Goal: Task Accomplishment & Management: Manage account settings

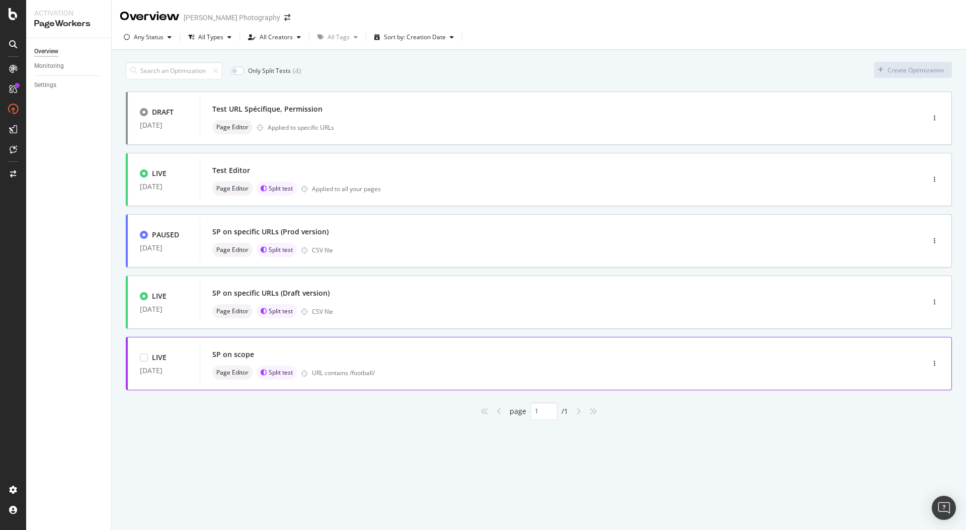
click at [422, 370] on div "URL contains /football/" at bounding box center [596, 373] width 569 height 9
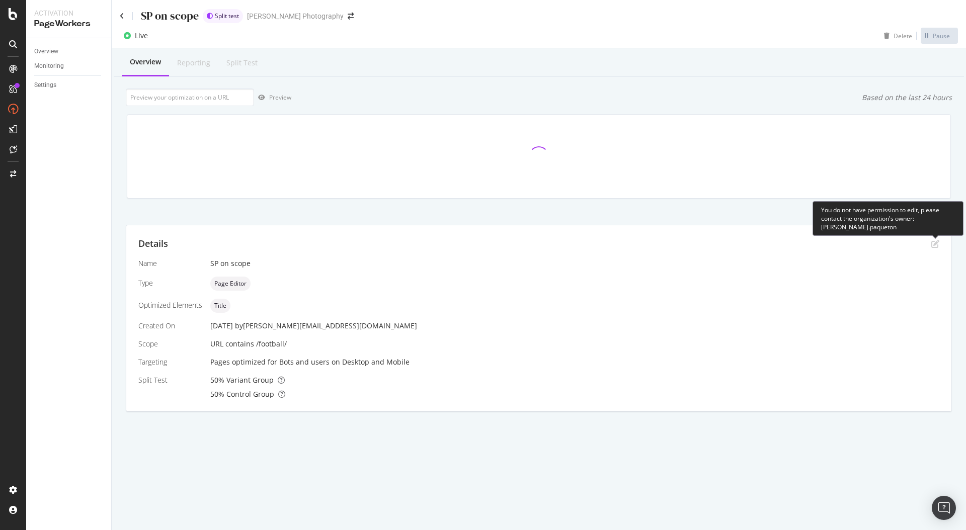
click at [932, 245] on icon "pen-to-square" at bounding box center [935, 244] width 8 height 8
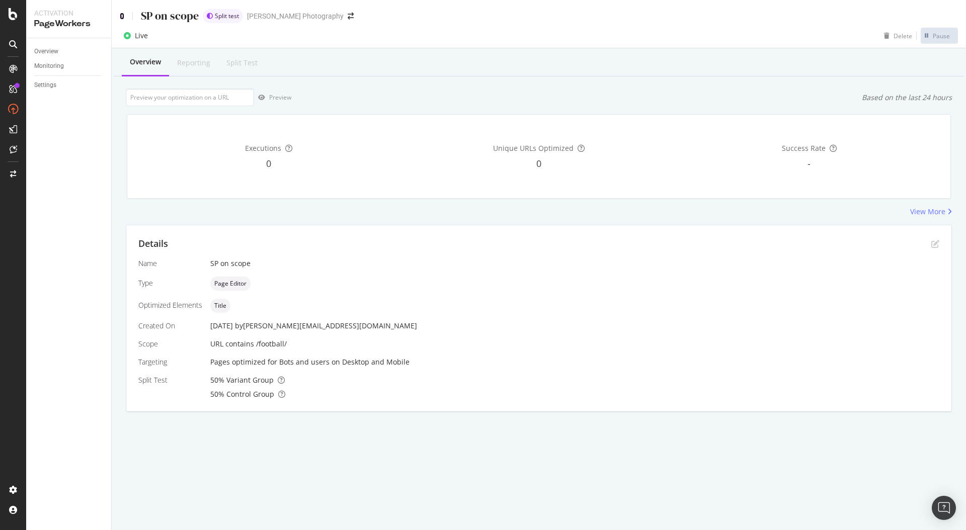
click at [120, 16] on icon at bounding box center [122, 16] width 5 height 7
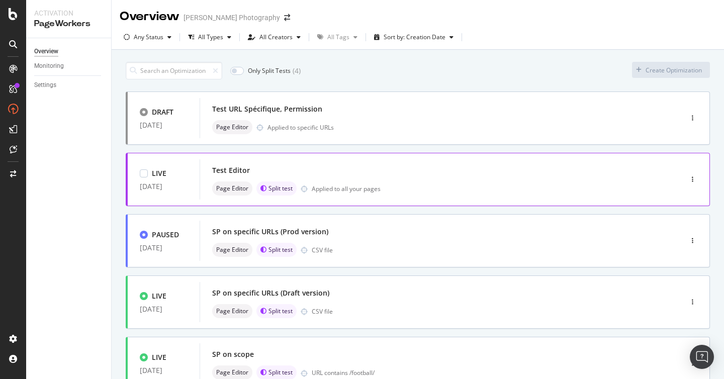
click at [491, 177] on div "Test Editor" at bounding box center [426, 170] width 428 height 14
click at [493, 132] on div "Page Editor Applied to specific URLs" at bounding box center [426, 127] width 428 height 14
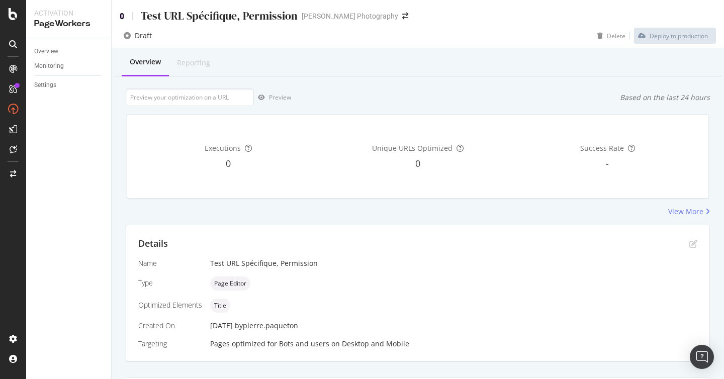
click at [123, 19] on icon at bounding box center [122, 16] width 5 height 7
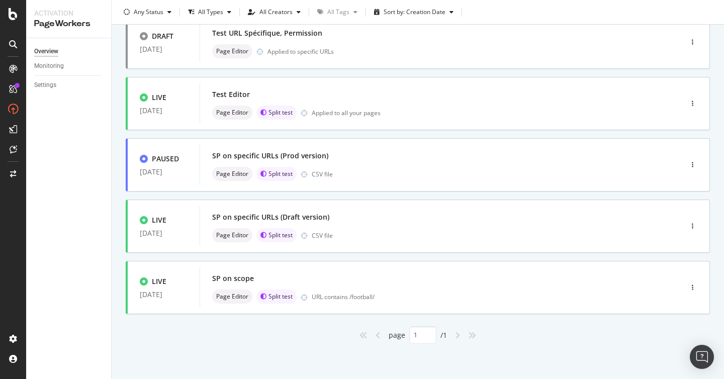
scroll to position [62, 0]
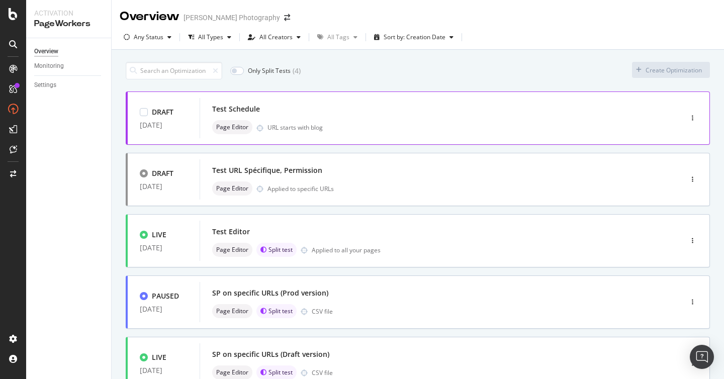
click at [348, 99] on div "Test Schedule Page Editor URL starts with blog" at bounding box center [426, 118] width 452 height 40
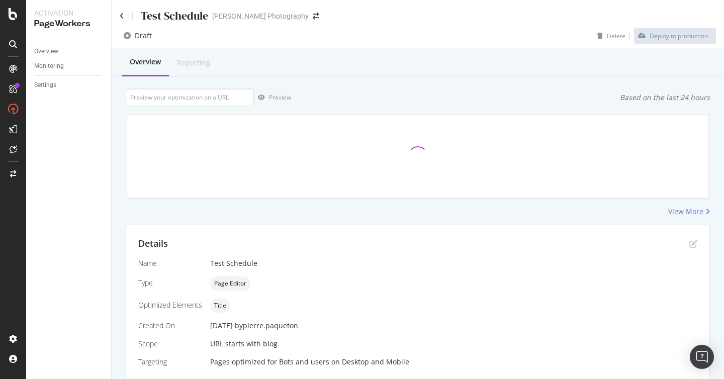
scroll to position [36, 0]
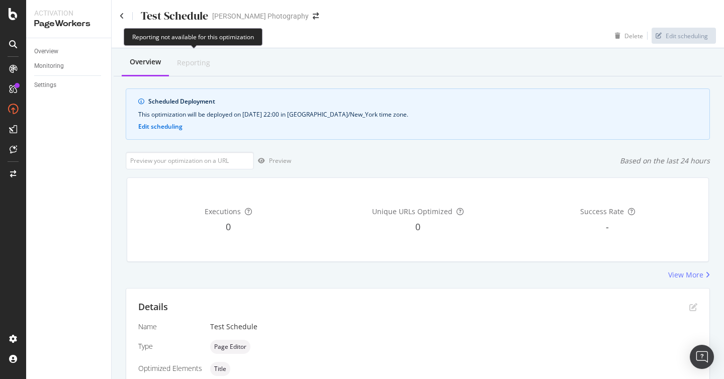
click at [195, 67] on div "Reporting" at bounding box center [193, 63] width 33 height 10
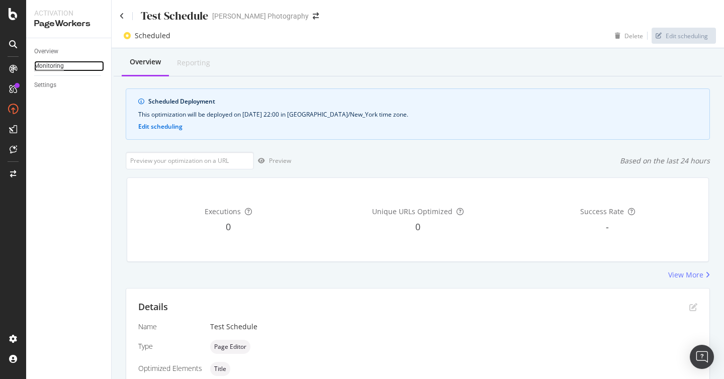
click at [53, 62] on div "Monitoring" at bounding box center [49, 66] width 30 height 11
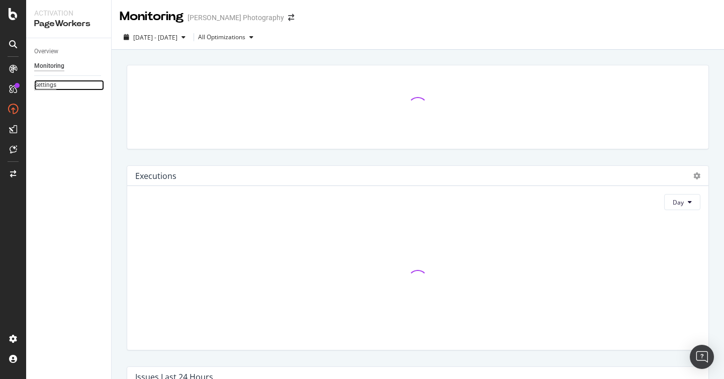
click at [50, 89] on div "Settings" at bounding box center [45, 85] width 22 height 11
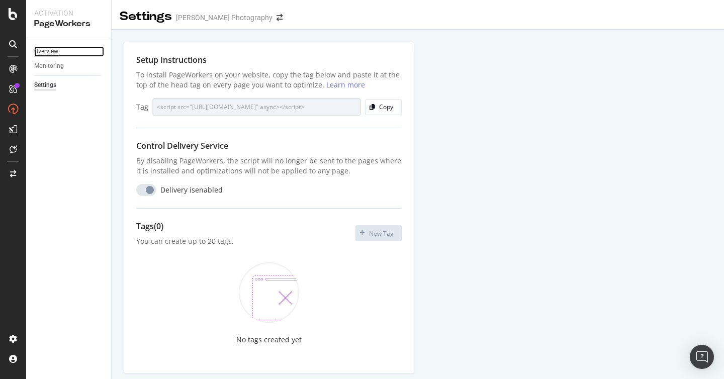
click at [49, 53] on div "Overview" at bounding box center [46, 51] width 24 height 11
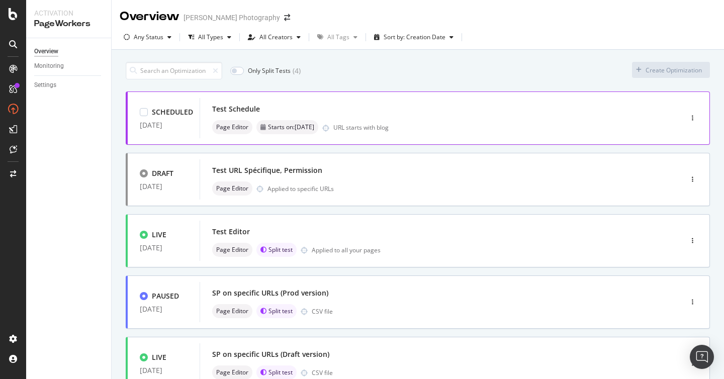
click at [442, 139] on div "SCHEDULED 20 Aug. 2025 Test Schedule Page Editor Starts on: 20th August URL sta…" at bounding box center [418, 118] width 585 height 53
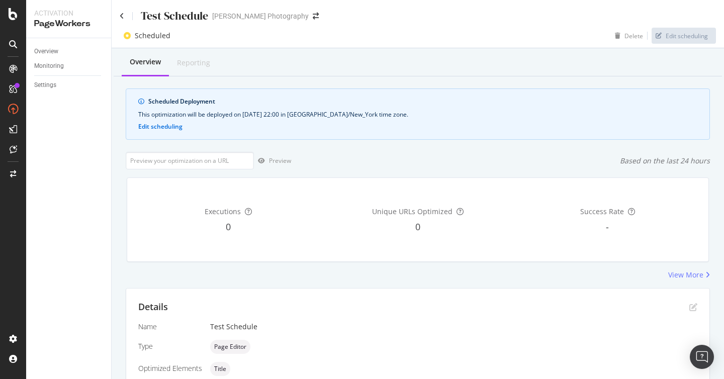
click at [171, 117] on div "This optimization will be deployed on [DATE] 22:00 in [GEOGRAPHIC_DATA]/New_Yor…" at bounding box center [417, 114] width 559 height 9
click at [172, 128] on button "Edit scheduling" at bounding box center [160, 126] width 44 height 7
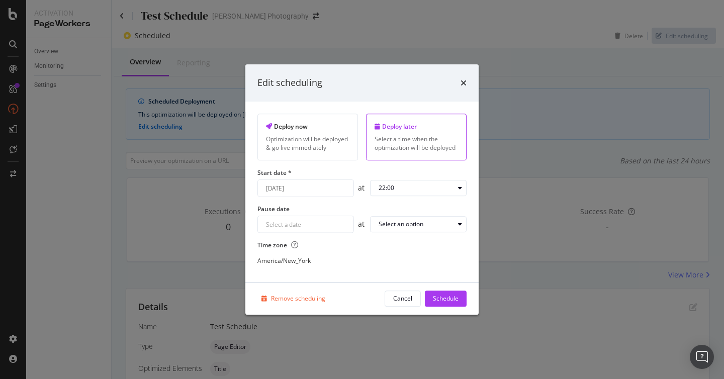
click at [531, 135] on div "Edit scheduling Deploy now Optimization will be deployed & go live immediately …" at bounding box center [362, 189] width 724 height 379
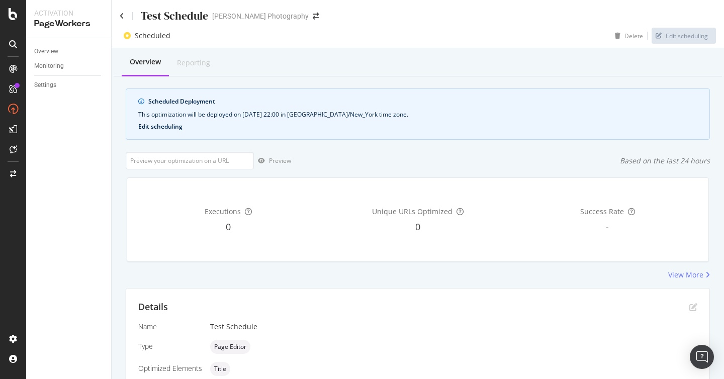
click at [171, 124] on button "Edit scheduling" at bounding box center [160, 126] width 44 height 7
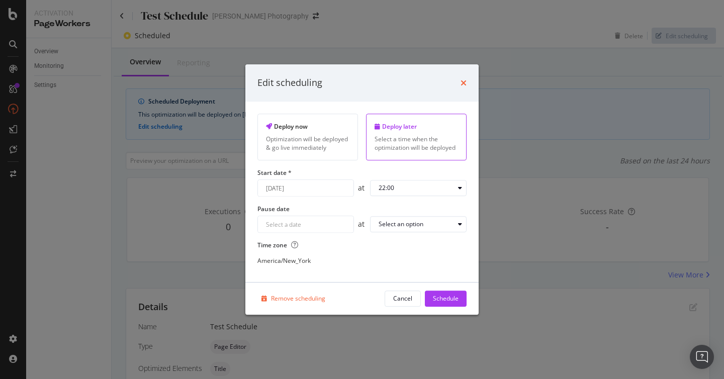
click at [465, 80] on icon "times" at bounding box center [464, 83] width 6 height 8
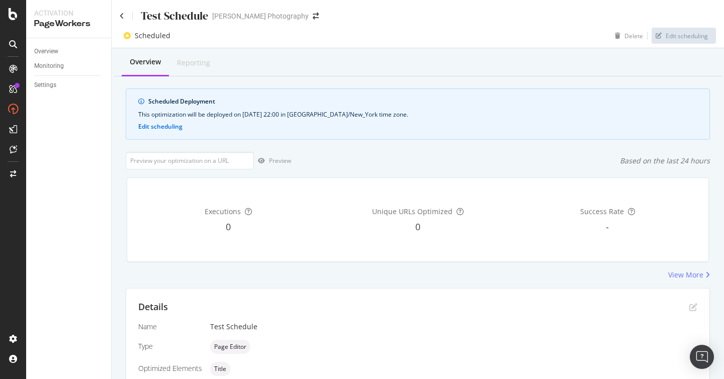
scroll to position [99, 0]
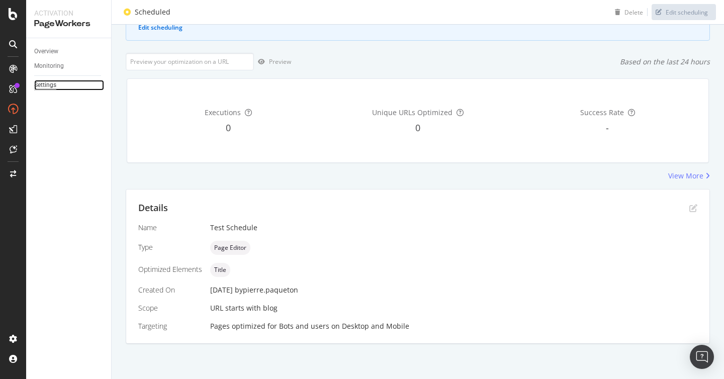
click at [51, 89] on div "Settings" at bounding box center [45, 85] width 22 height 11
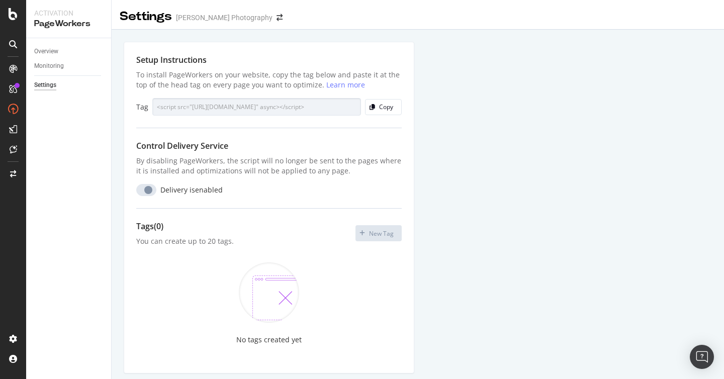
click at [72, 141] on div "Overview Monitoring Settings" at bounding box center [68, 208] width 85 height 341
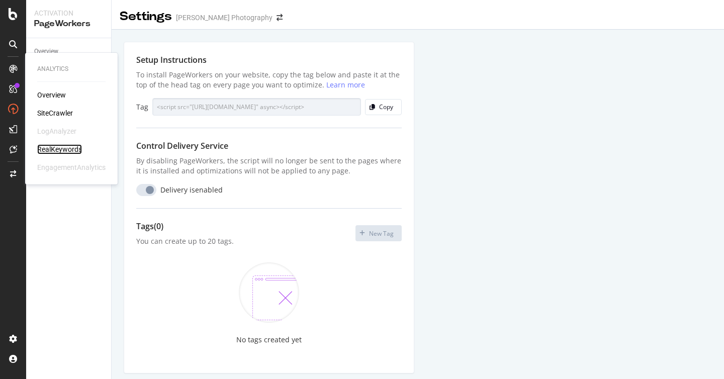
click at [64, 151] on div "RealKeywords" at bounding box center [59, 149] width 45 height 10
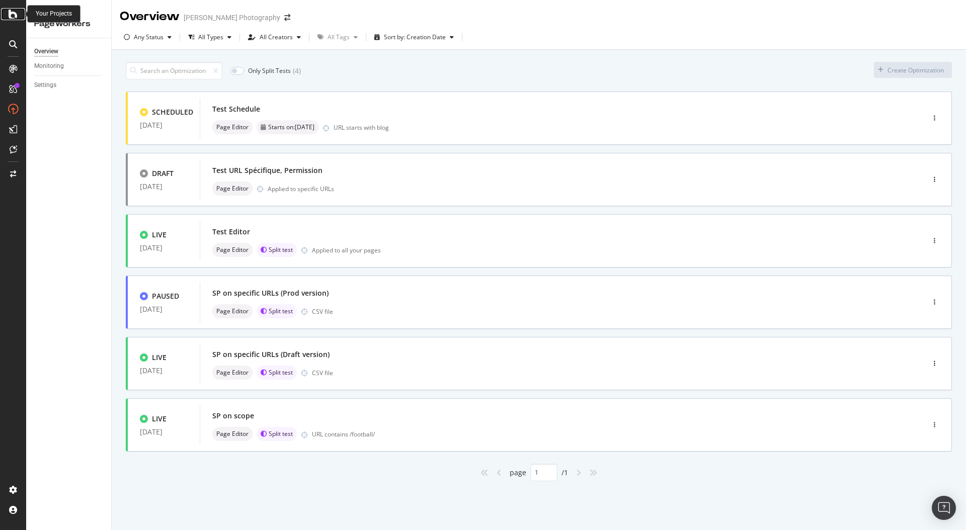
click at [10, 12] on icon at bounding box center [13, 14] width 9 height 12
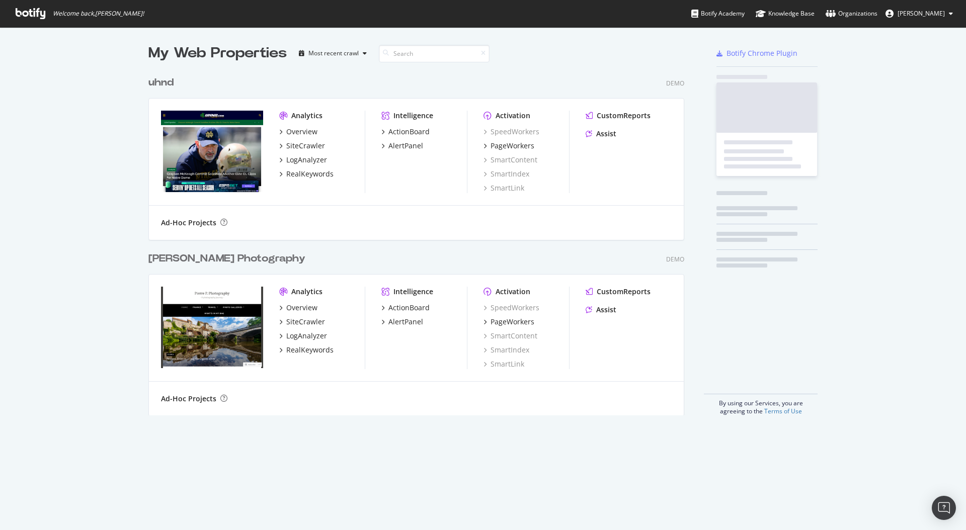
scroll to position [530, 966]
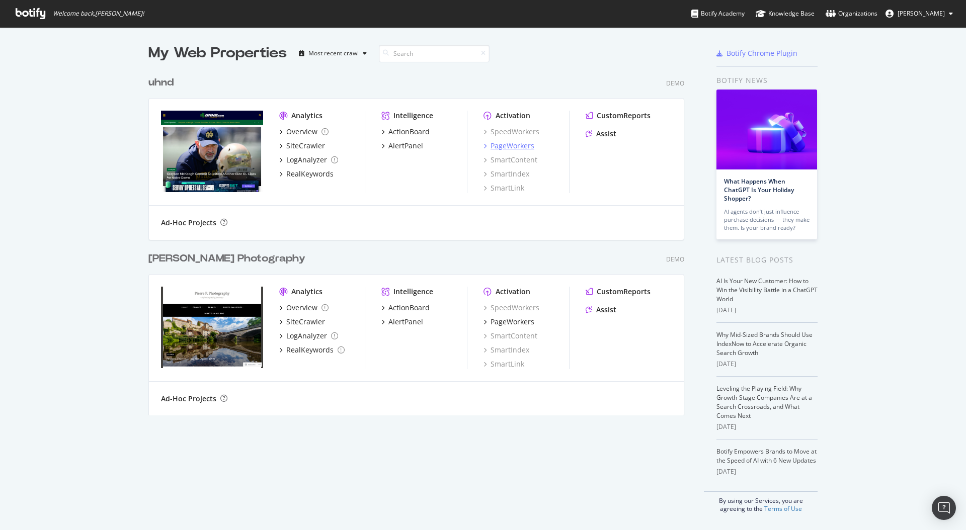
click at [510, 144] on div "PageWorkers" at bounding box center [512, 146] width 44 height 10
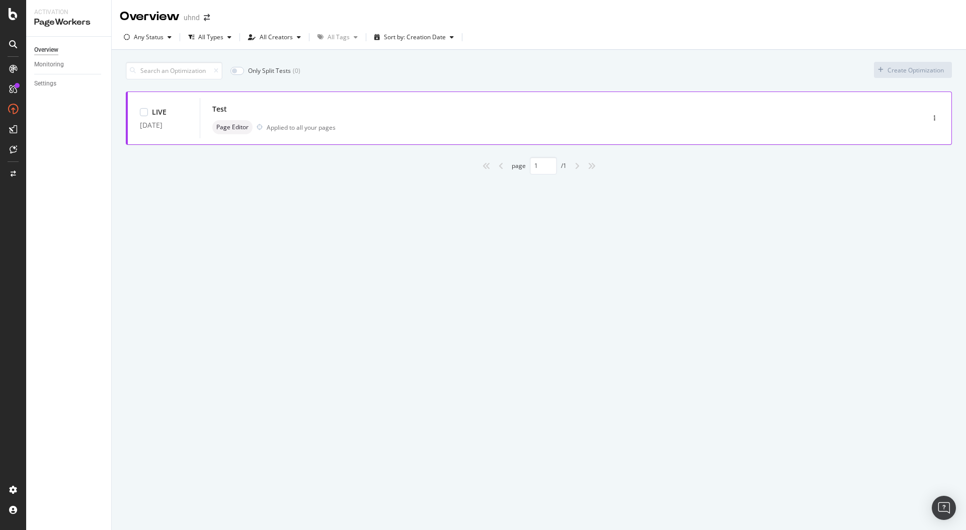
click at [356, 115] on div "Test" at bounding box center [546, 109] width 669 height 14
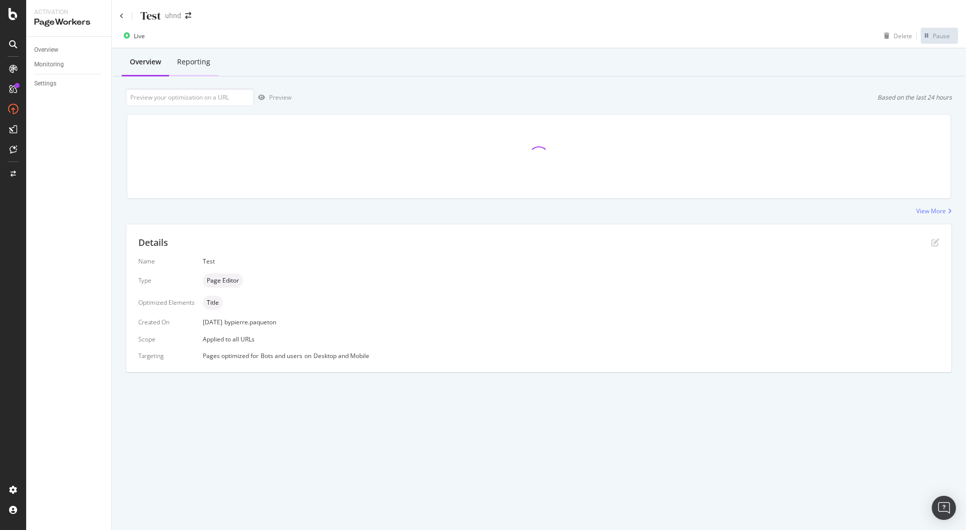
click at [198, 66] on div "Reporting" at bounding box center [193, 62] width 33 height 10
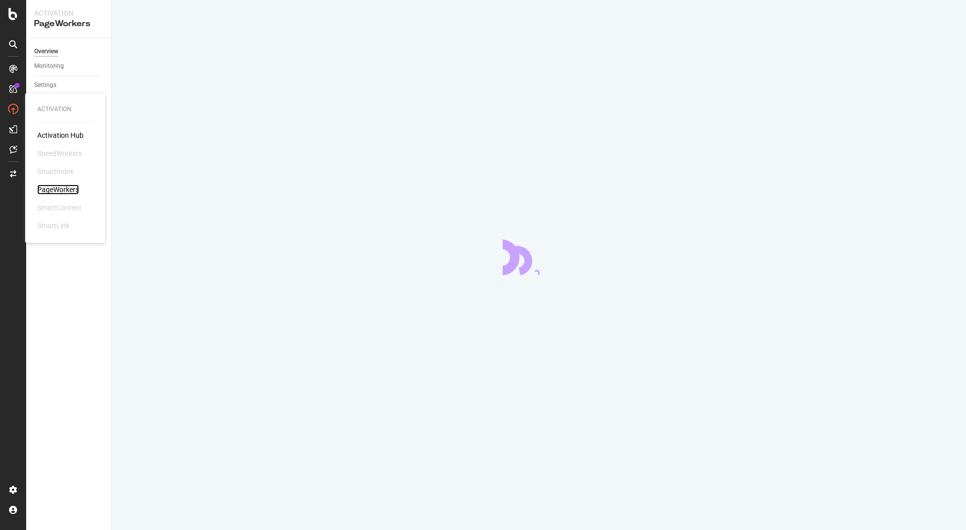
click at [71, 191] on div "PageWorkers" at bounding box center [58, 190] width 42 height 10
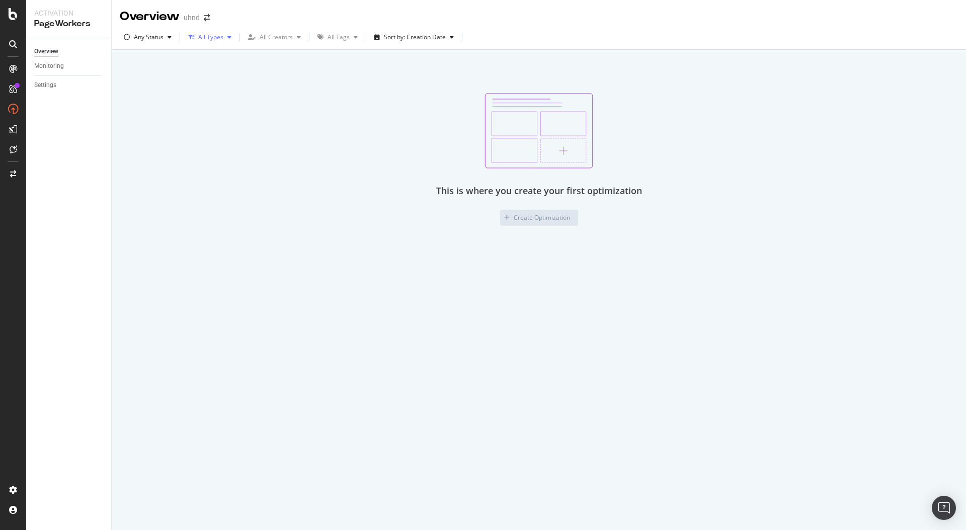
click at [212, 38] on div "All Types" at bounding box center [210, 37] width 25 height 6
click at [53, 85] on div "Settings" at bounding box center [45, 85] width 22 height 11
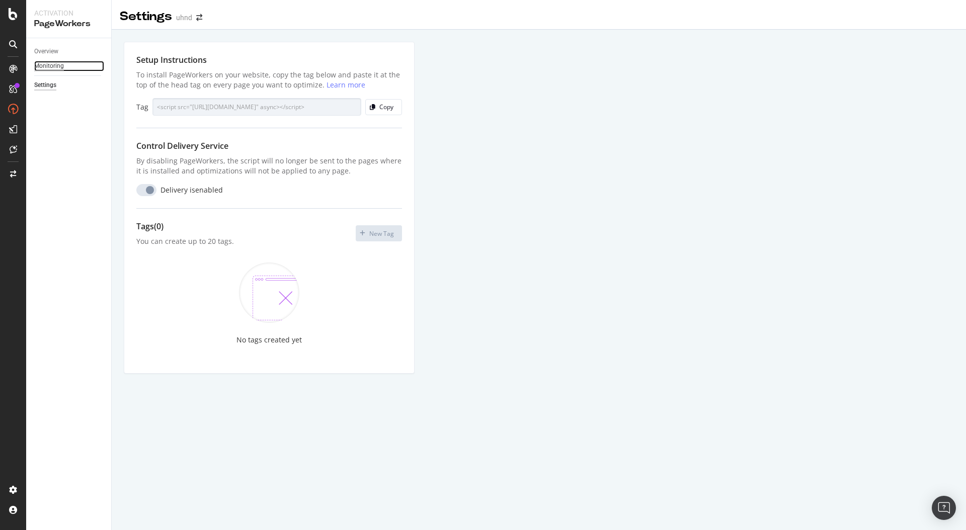
click at [51, 64] on div "Monitoring" at bounding box center [49, 66] width 30 height 11
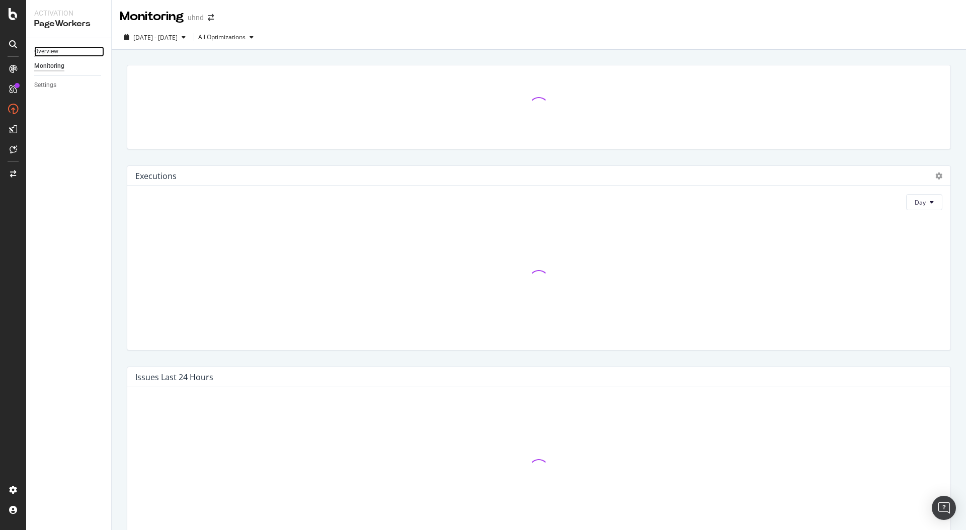
click at [52, 48] on div "Overview" at bounding box center [46, 51] width 24 height 11
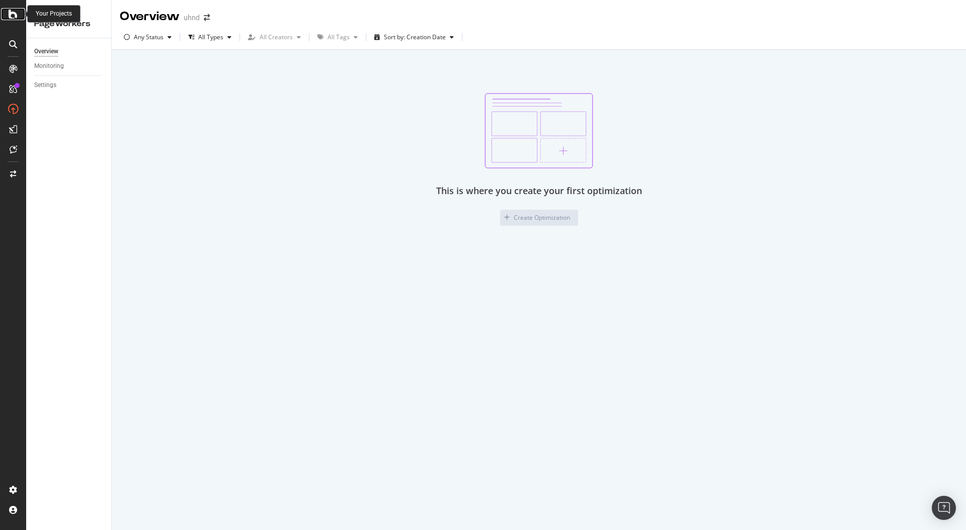
click at [16, 12] on icon at bounding box center [13, 14] width 9 height 12
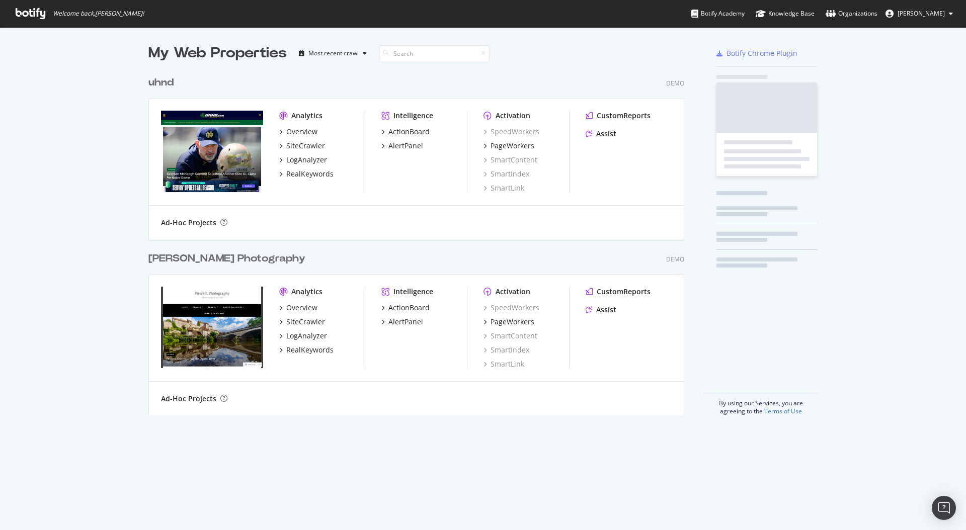
scroll to position [352, 544]
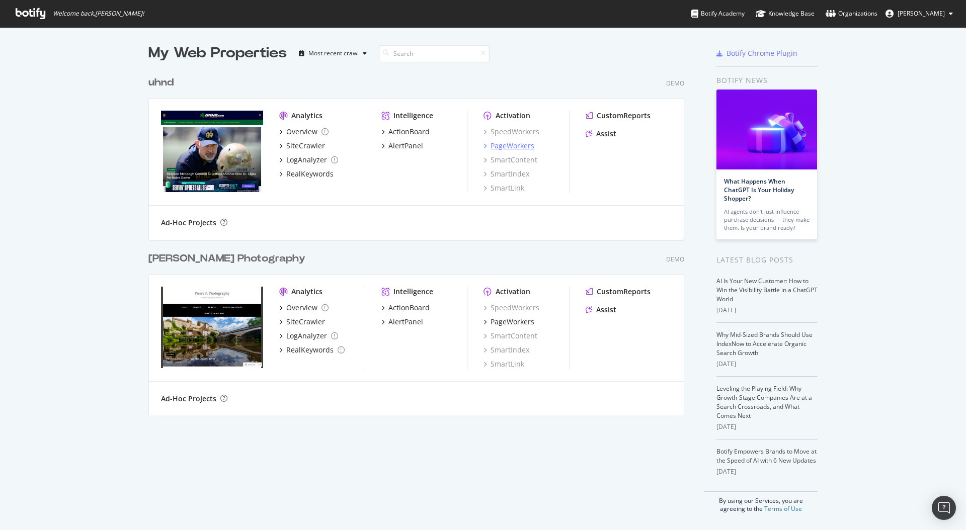
click at [514, 142] on div "PageWorkers" at bounding box center [512, 146] width 44 height 10
click at [513, 319] on div "PageWorkers" at bounding box center [512, 322] width 44 height 10
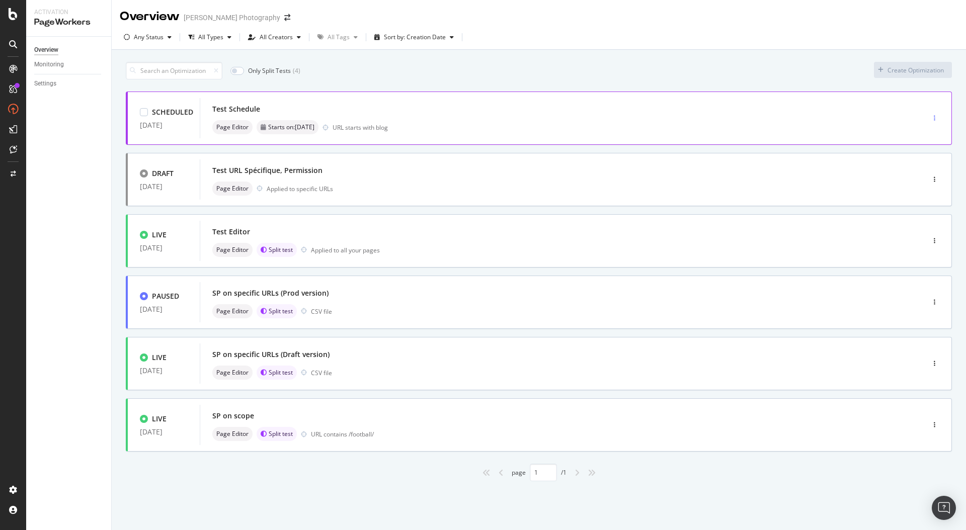
click at [936, 117] on div "button" at bounding box center [935, 118] width 10 height 6
click at [935, 118] on icon "button" at bounding box center [935, 118] width 2 height 6
click at [924, 152] on div "Tags" at bounding box center [922, 153] width 14 height 9
click at [420, 36] on div "Sort by: Creation Date" at bounding box center [415, 37] width 62 height 6
click at [328, 41] on div "All Tags" at bounding box center [337, 37] width 48 height 15
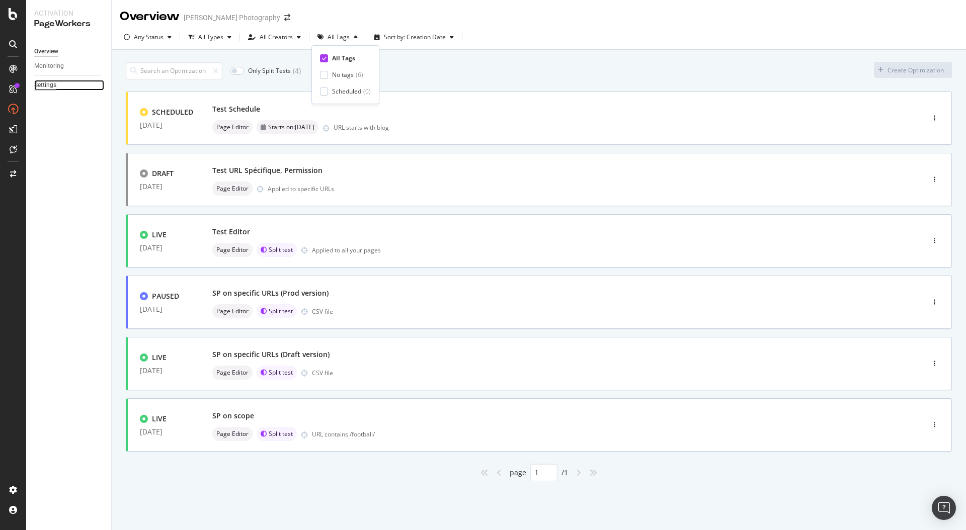
click at [51, 81] on div "Settings" at bounding box center [45, 85] width 22 height 11
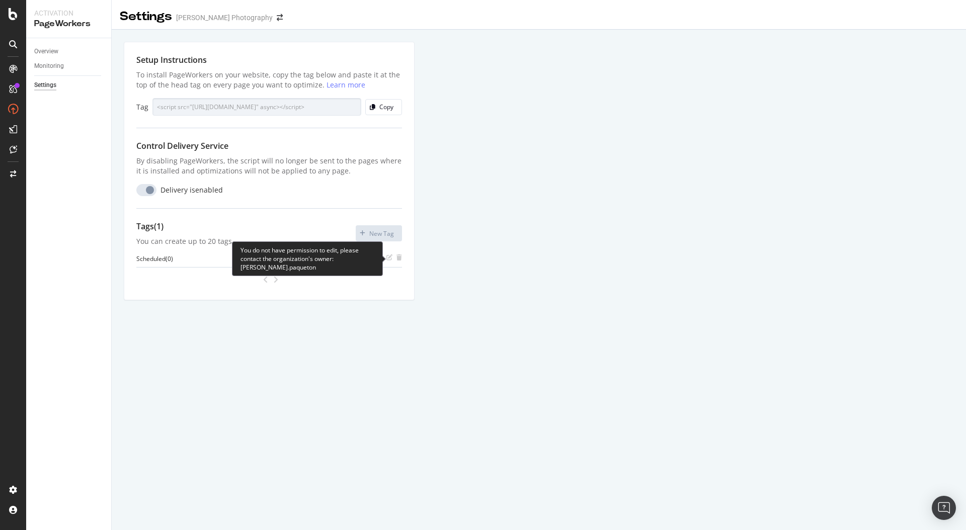
click at [392, 261] on span at bounding box center [391, 259] width 10 height 9
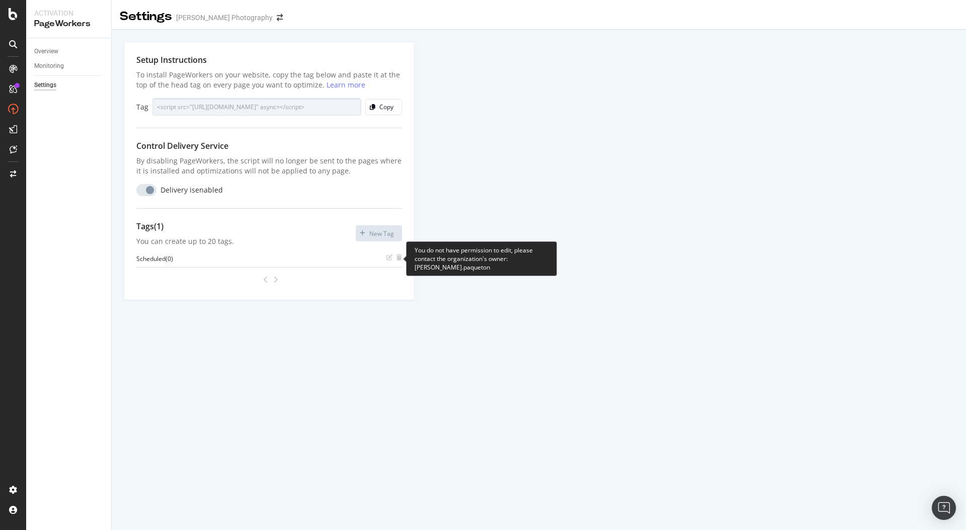
click at [401, 260] on icon "trash" at bounding box center [399, 258] width 6 height 6
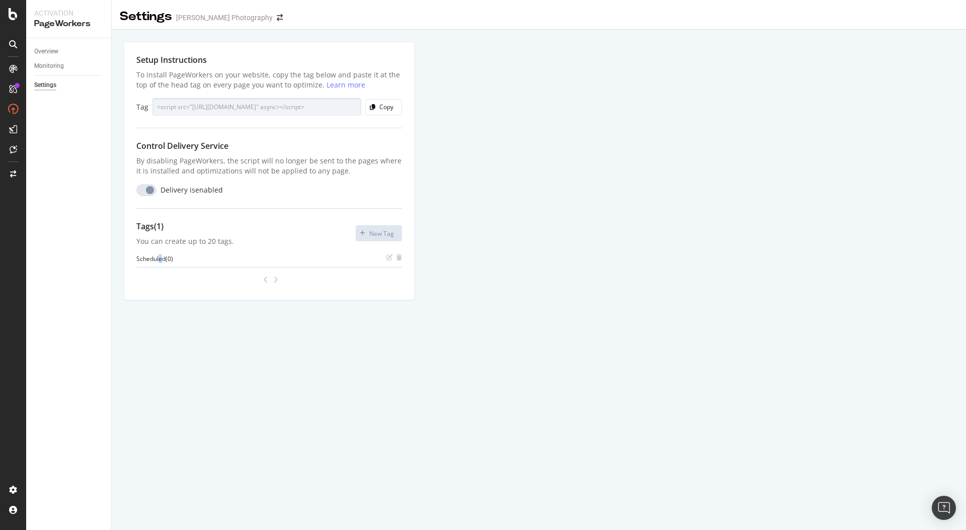
click at [160, 255] on div "Scheduled ( 0 )" at bounding box center [154, 259] width 37 height 9
click at [286, 280] on div at bounding box center [269, 280] width 266 height 16
click at [266, 280] on icon "angle-left" at bounding box center [265, 280] width 5 height 8
click at [46, 47] on div "Overview" at bounding box center [46, 51] width 24 height 11
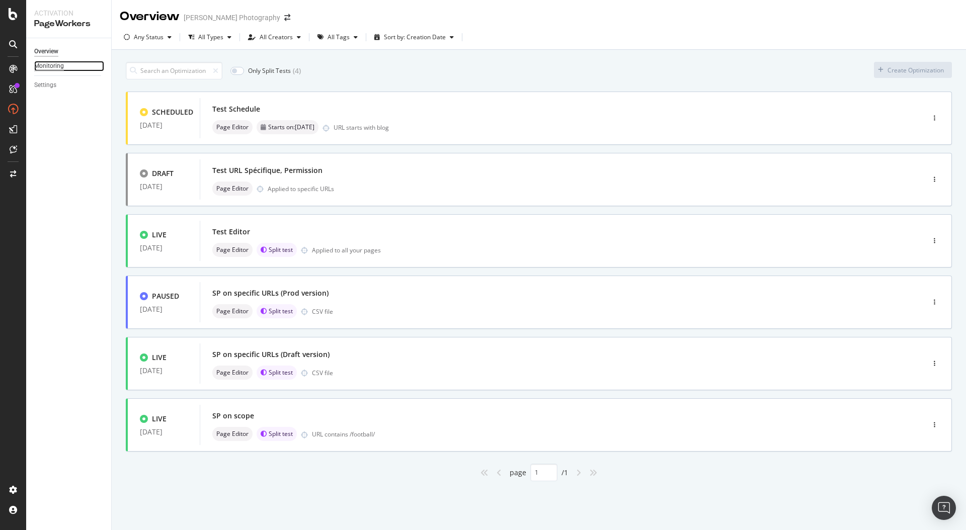
click at [52, 65] on div "Monitoring" at bounding box center [49, 66] width 30 height 11
